Goal: Information Seeking & Learning: Understand process/instructions

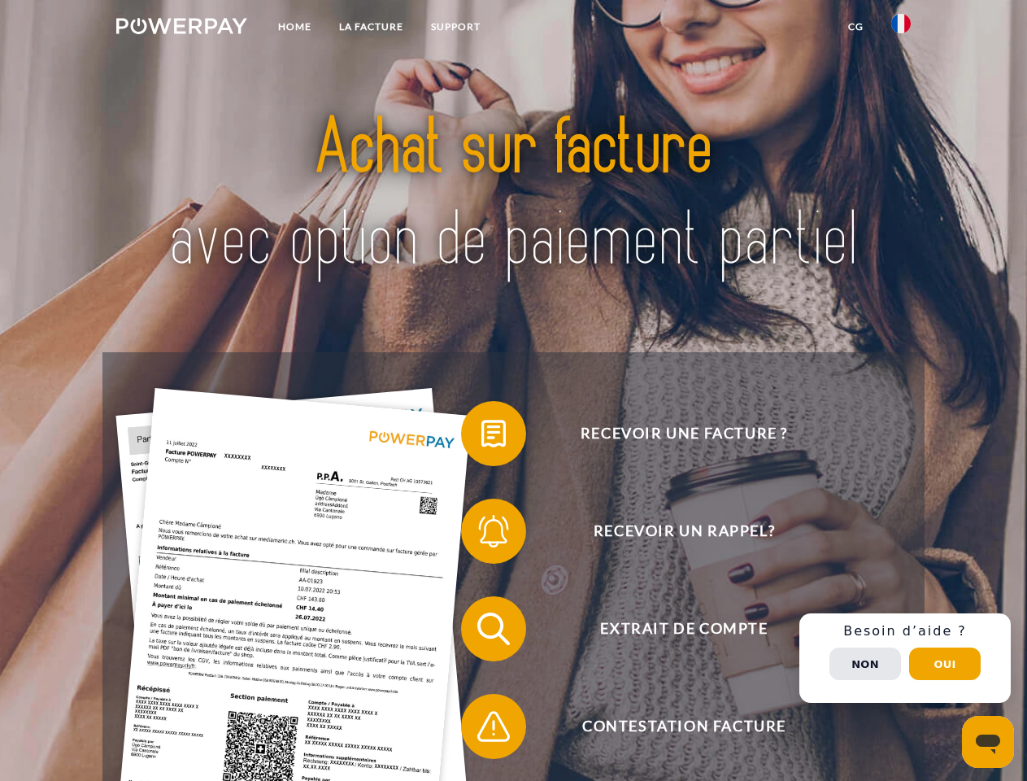
click at [181, 28] on img at bounding box center [181, 26] width 131 height 16
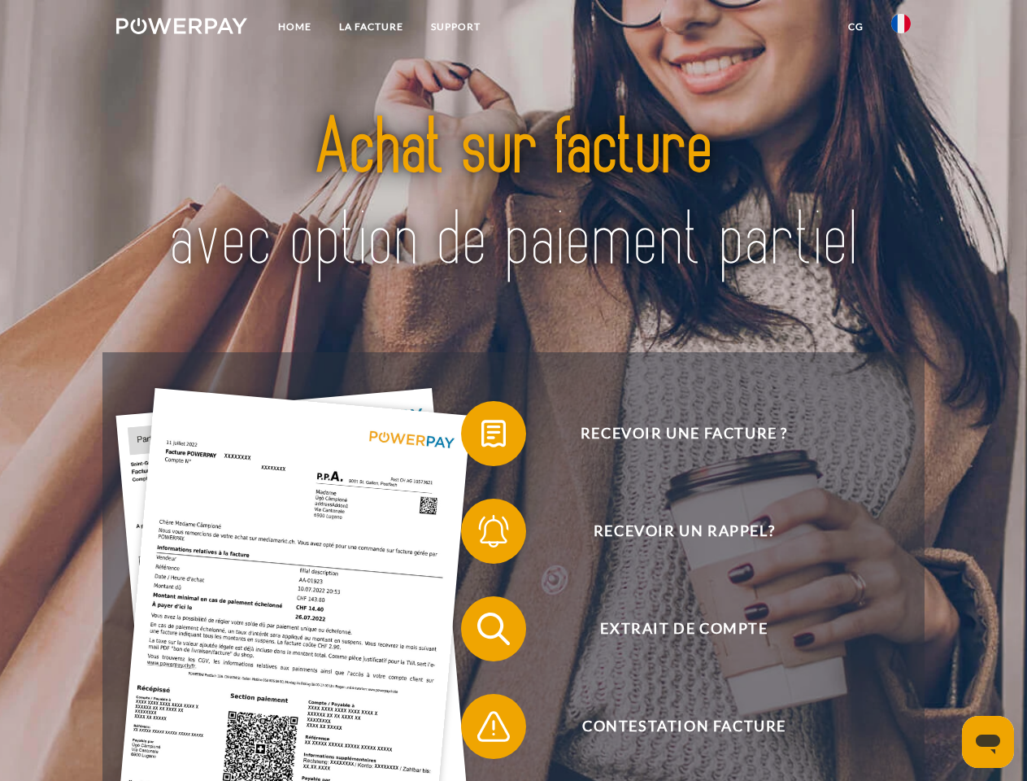
click at [901, 28] on img at bounding box center [901, 24] width 20 height 20
click at [856, 27] on link "CG" at bounding box center [855, 26] width 43 height 29
click at [481, 437] on span at bounding box center [469, 433] width 81 height 81
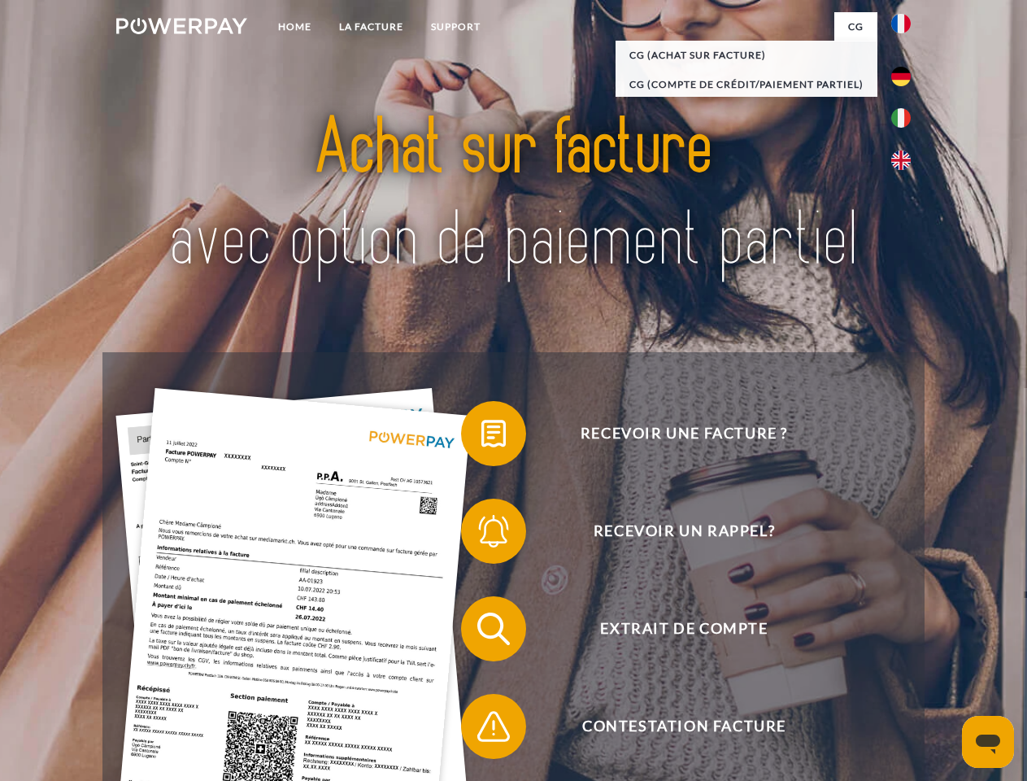
click at [481, 534] on div "Recevoir une facture ? Recevoir un rappel? Extrait de compte retour" at bounding box center [512, 677] width 821 height 651
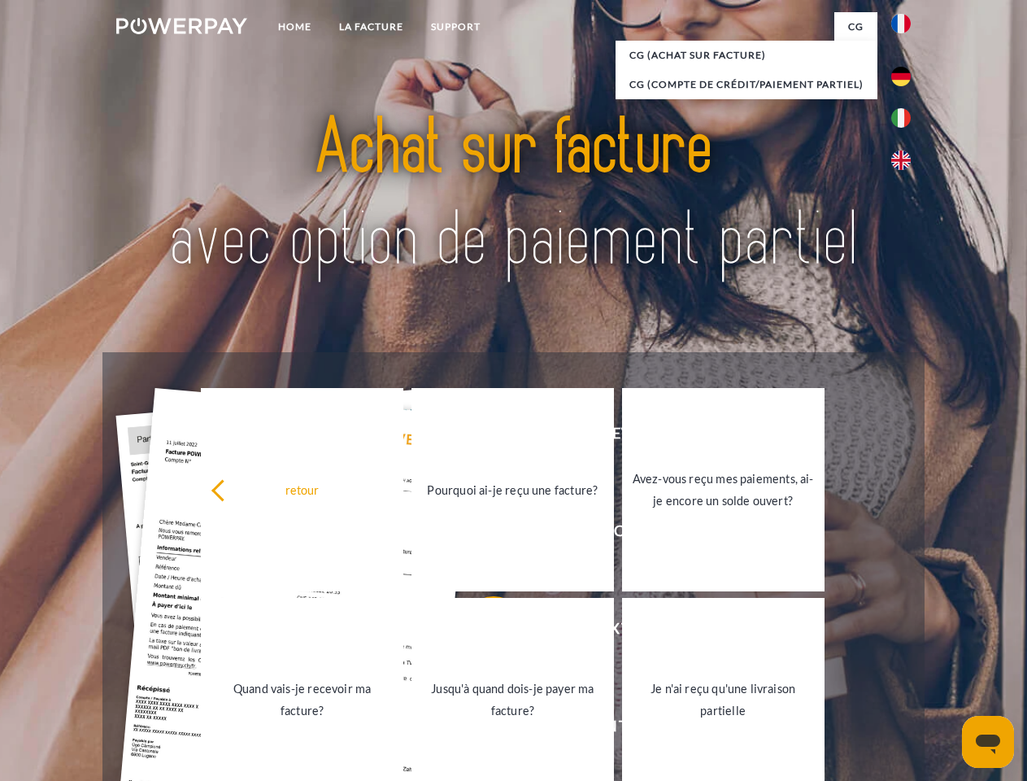
click at [481, 632] on link "Jusqu'à quand dois-je payer ma facture?" at bounding box center [512, 699] width 202 height 203
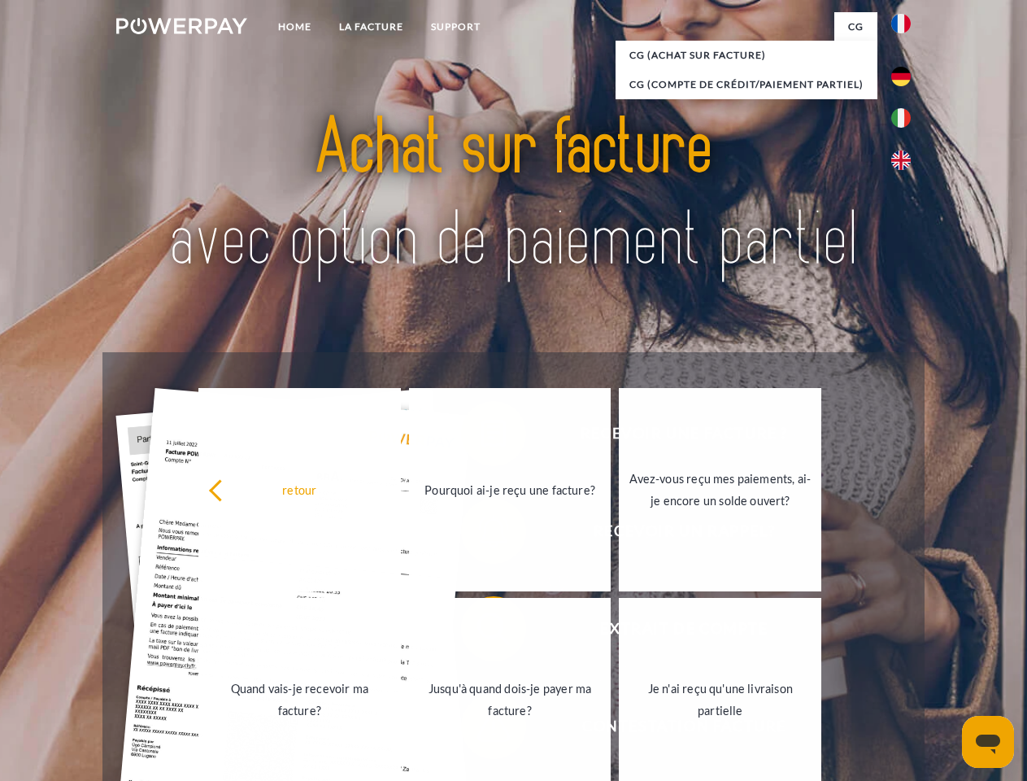
click at [619, 729] on link "Je n'ai reçu qu'une livraison partielle" at bounding box center [720, 699] width 202 height 203
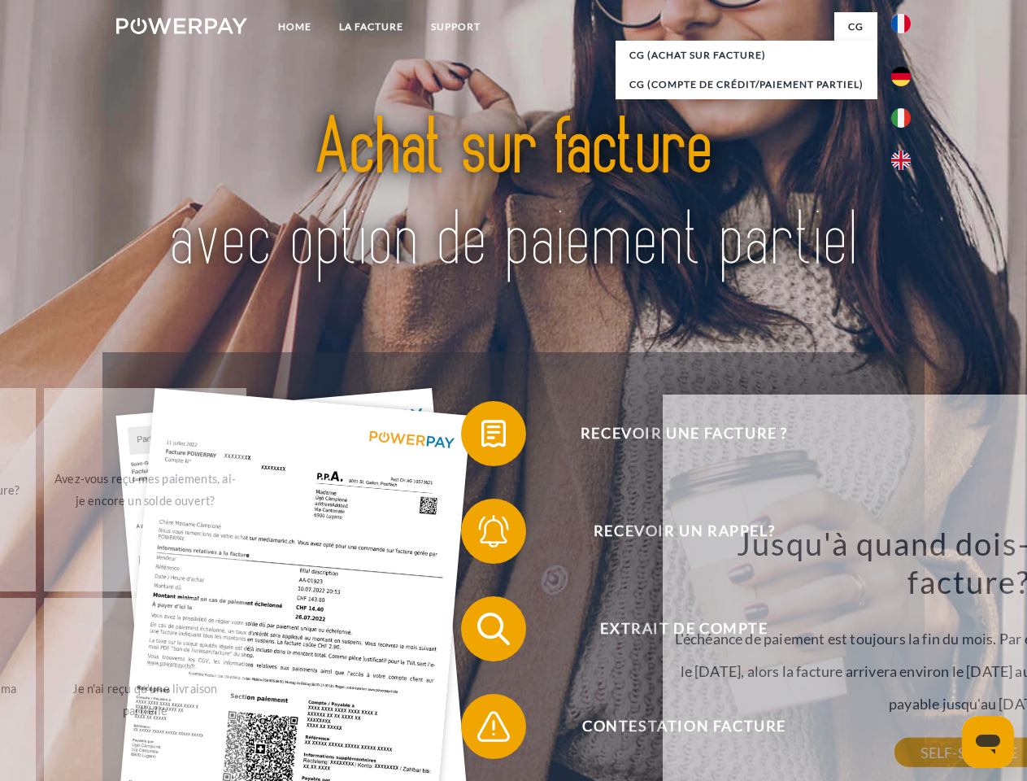
click at [905, 658] on div "Recevoir une facture ? Recevoir un rappel? Extrait de compte retour" at bounding box center [512, 677] width 821 height 651
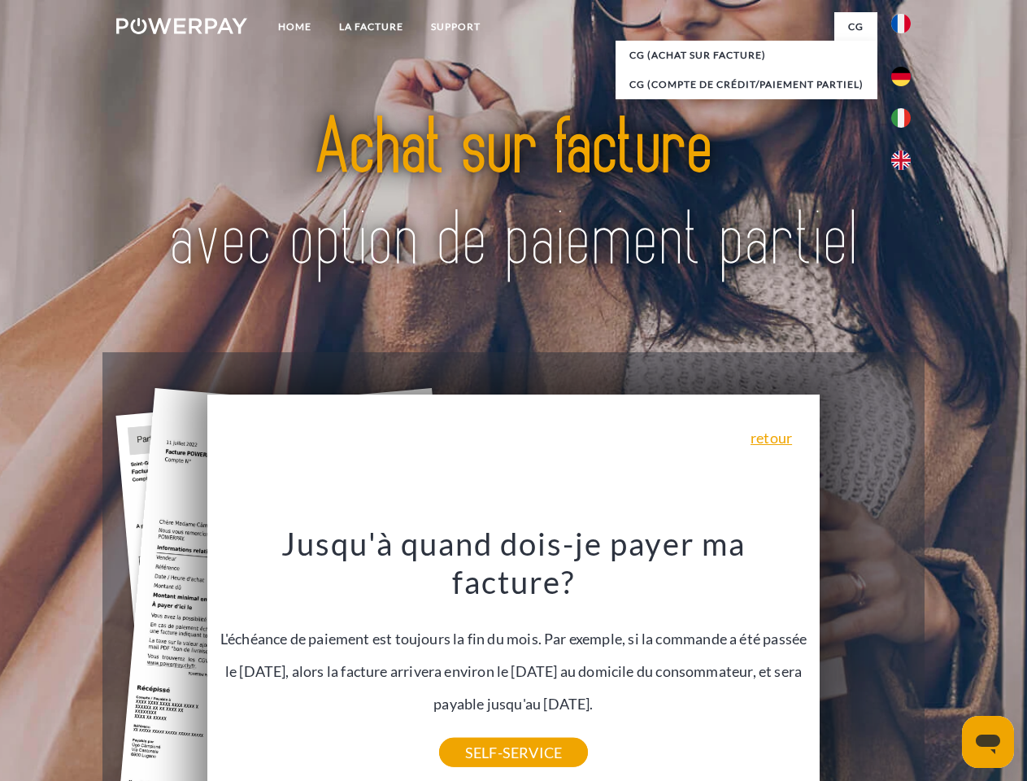
click at [865, 661] on span "Extrait de compte" at bounding box center [684, 628] width 398 height 65
click at [945, 664] on header "Home LA FACTURE Support" at bounding box center [513, 561] width 1027 height 1123
